Goal: Information Seeking & Learning: Learn about a topic

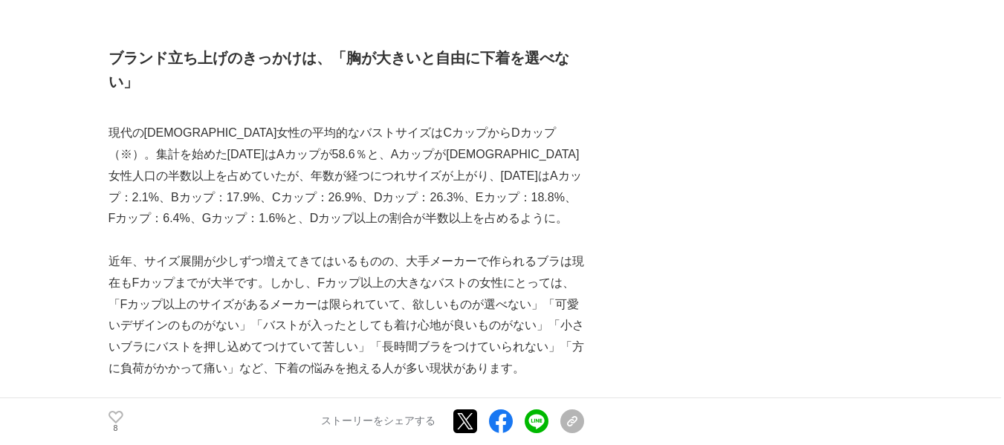
scroll to position [892, 0]
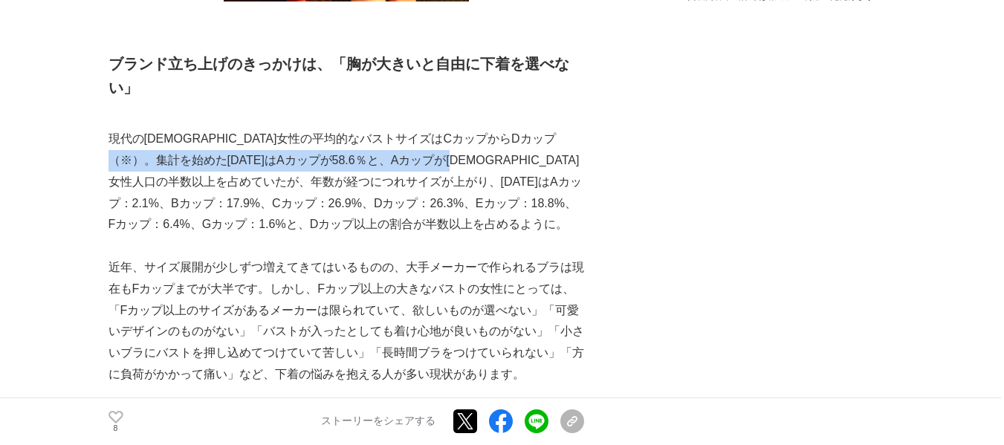
drag, startPoint x: 138, startPoint y: 141, endPoint x: 518, endPoint y: 140, distance: 379.9
click at [518, 140] on p "現代の[DEMOGRAPHIC_DATA]女性の平均的なバストサイズはCカップからDカップ（※）。集計を始めた[DATE]はAカップが58.6％と、Aカップが…" at bounding box center [347, 182] width 476 height 107
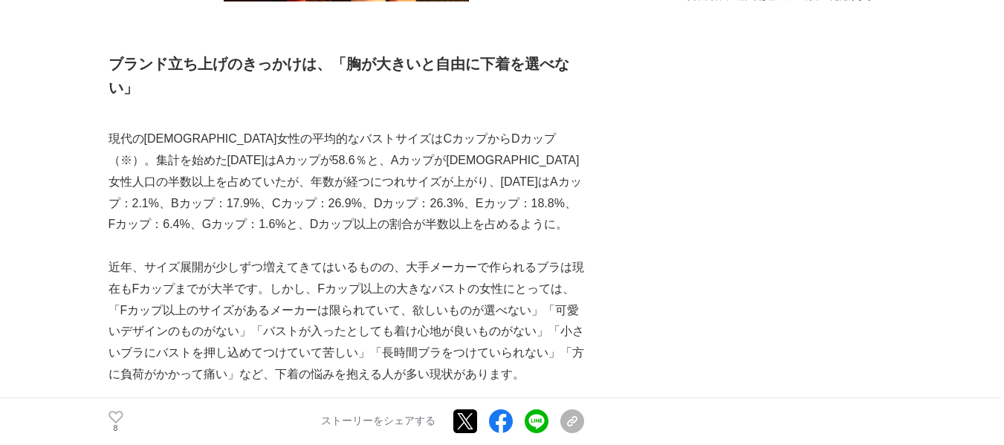
click at [239, 164] on p "現代の[DEMOGRAPHIC_DATA]女性の平均的なバストサイズはCカップからDカップ（※）。集計を始めた[DATE]はAカップが58.6％と、Aカップが…" at bounding box center [347, 182] width 476 height 107
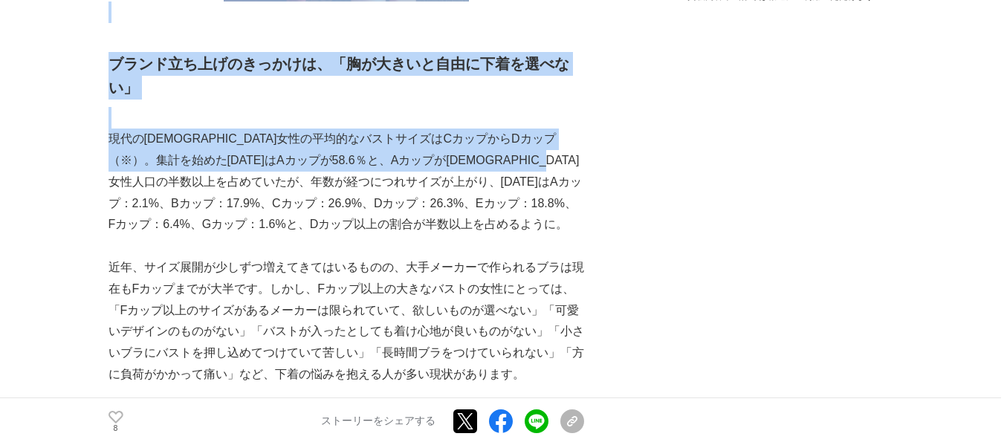
drag, startPoint x: 107, startPoint y: 160, endPoint x: 198, endPoint y: 161, distance: 90.7
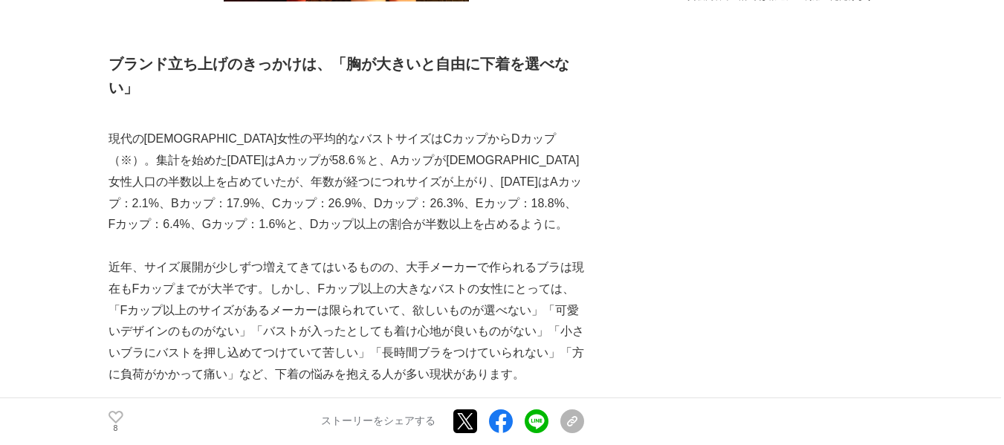
click at [323, 165] on p "現代の[DEMOGRAPHIC_DATA]女性の平均的なバストサイズはCカップからDカップ（※）。集計を始めた[DATE]はAカップが58.6％と、Aカップが…" at bounding box center [347, 182] width 476 height 107
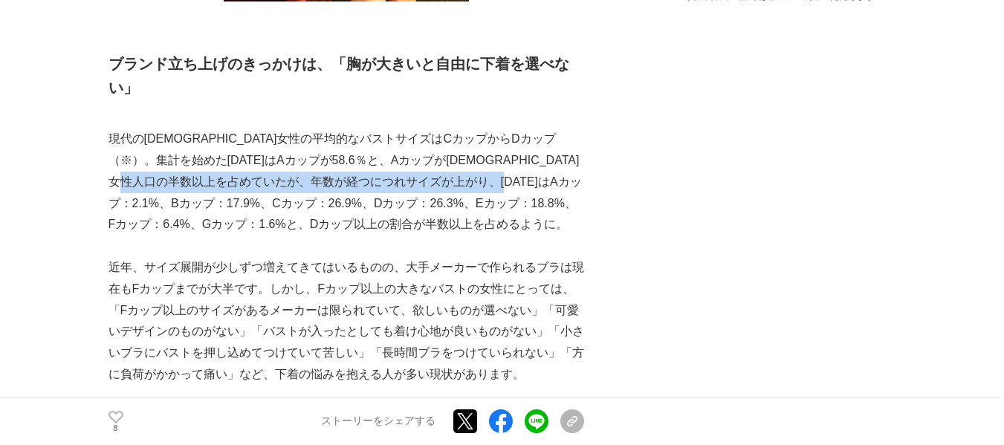
scroll to position [0, 7]
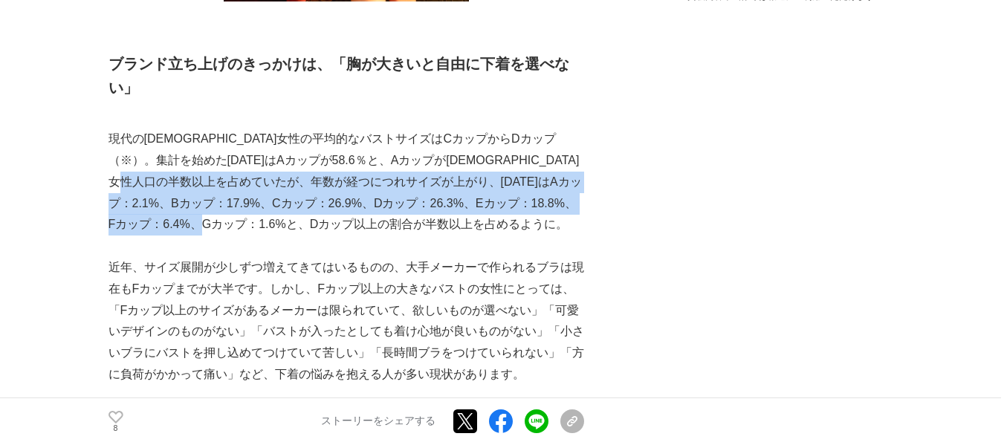
drag, startPoint x: 257, startPoint y: 164, endPoint x: 398, endPoint y: 195, distance: 143.9
click at [398, 195] on p "現代の[DEMOGRAPHIC_DATA]女性の平均的なバストサイズはCカップからDカップ（※）。集計を始めた[DATE]はAカップが58.6％と、Aカップが…" at bounding box center [347, 182] width 476 height 107
click at [384, 197] on p "現代の[DEMOGRAPHIC_DATA]女性の平均的なバストサイズはCカップからDカップ（※）。集計を始めた[DATE]はAカップが58.6％と、Aカップが…" at bounding box center [347, 182] width 476 height 107
click at [346, 207] on p "現代の[DEMOGRAPHIC_DATA]女性の平均的なバストサイズはCカップからDカップ（※）。集計を始めた[DATE]はAカップが58.6％と、Aカップが…" at bounding box center [347, 182] width 476 height 107
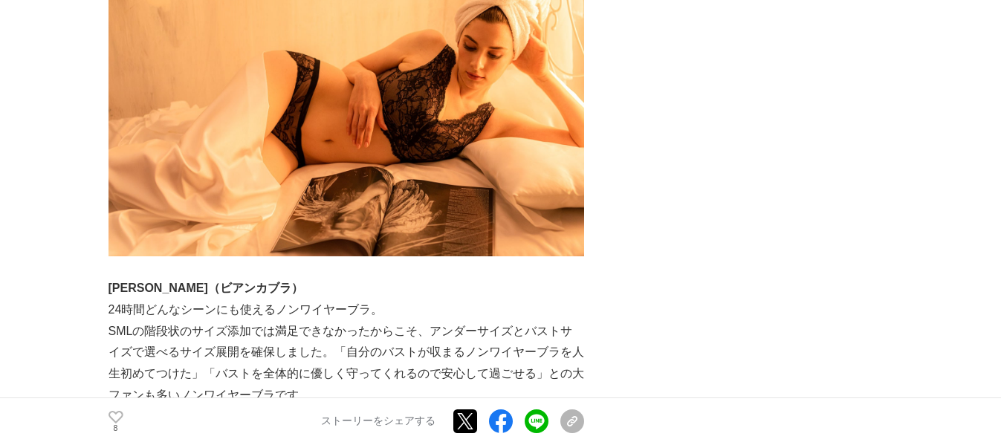
scroll to position [6468, 0]
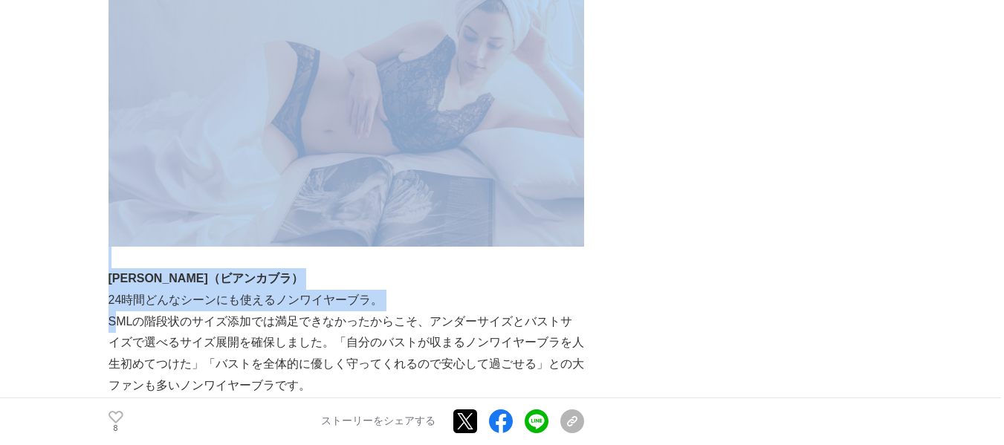
drag, startPoint x: 105, startPoint y: 274, endPoint x: 32, endPoint y: 274, distance: 72.9
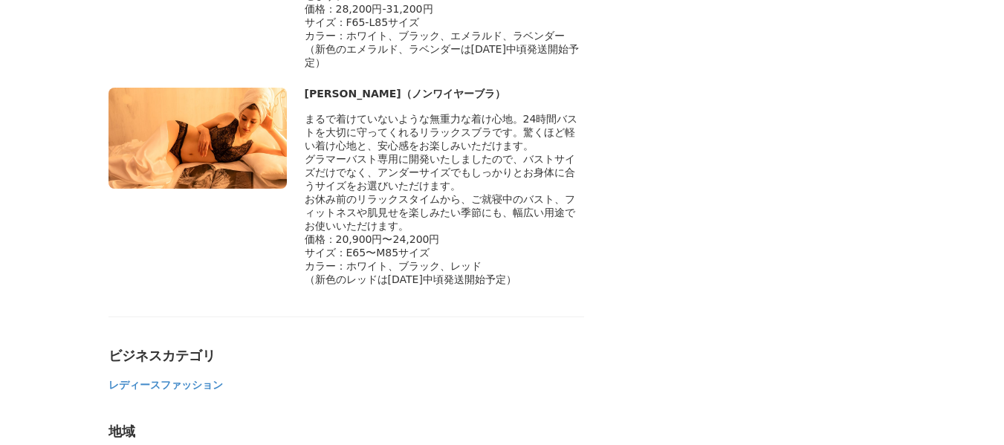
scroll to position [9368, 0]
